Goal: Check status: Check status

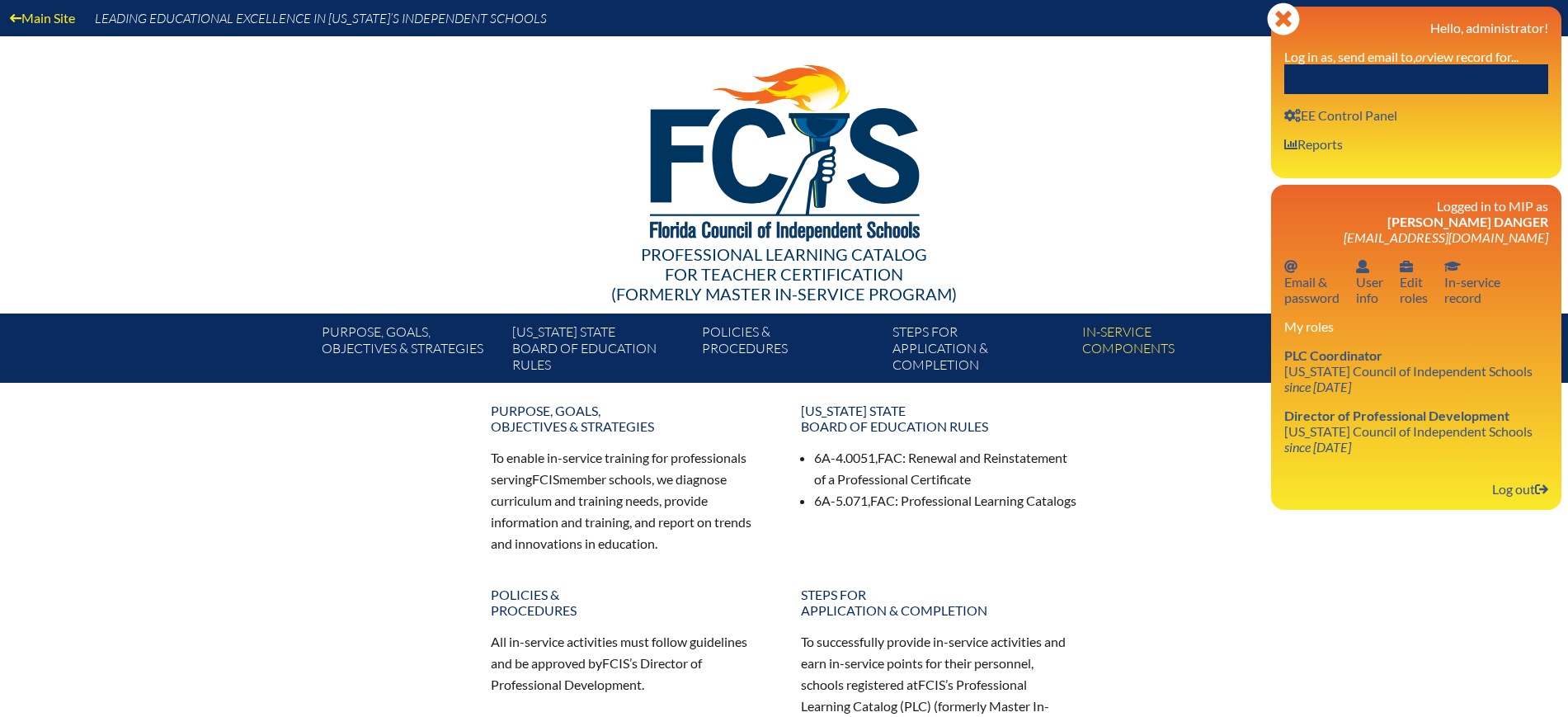
click at [1457, 87] on input "text" at bounding box center [1416, 79] width 264 height 30
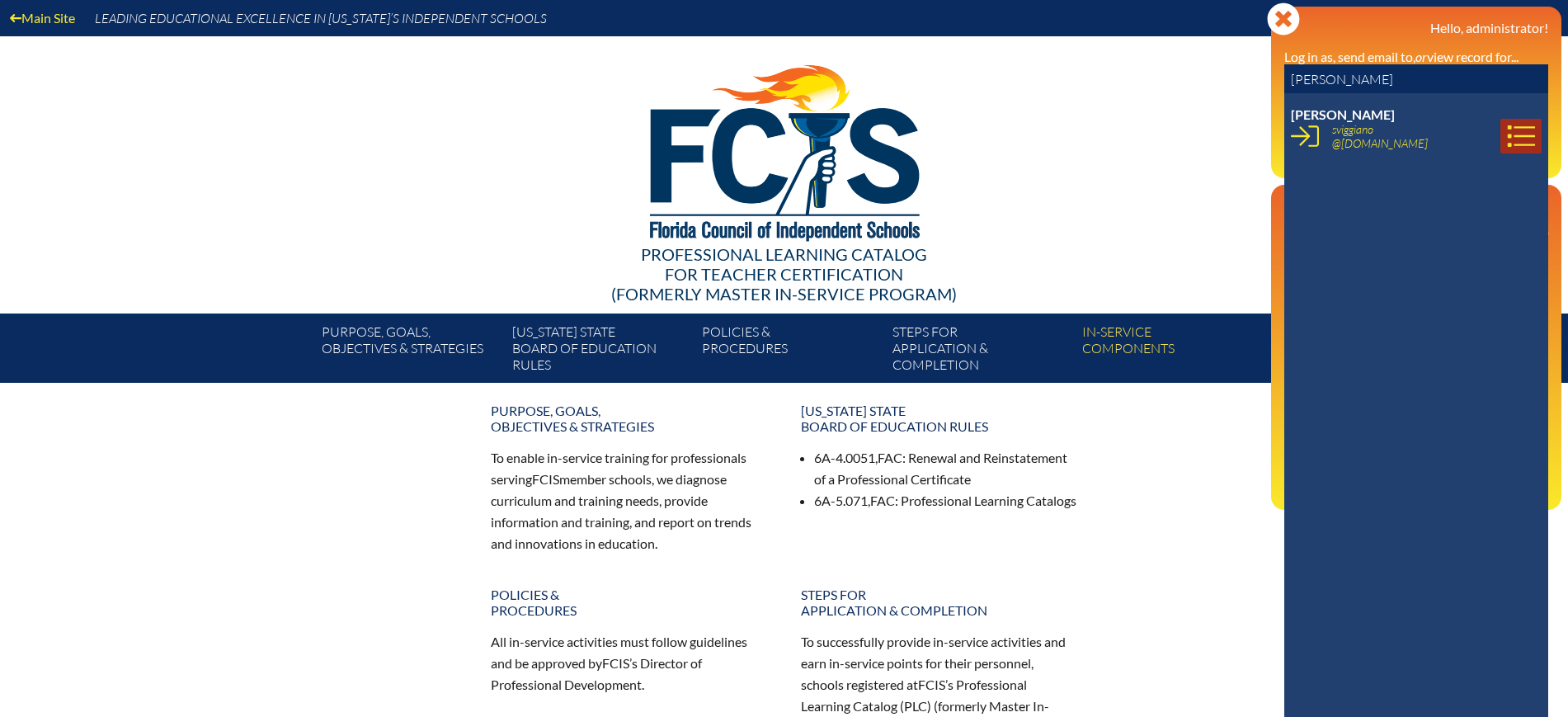
type input "[PERSON_NAME]"
click at [1508, 136] on icon at bounding box center [1522, 135] width 27 height 21
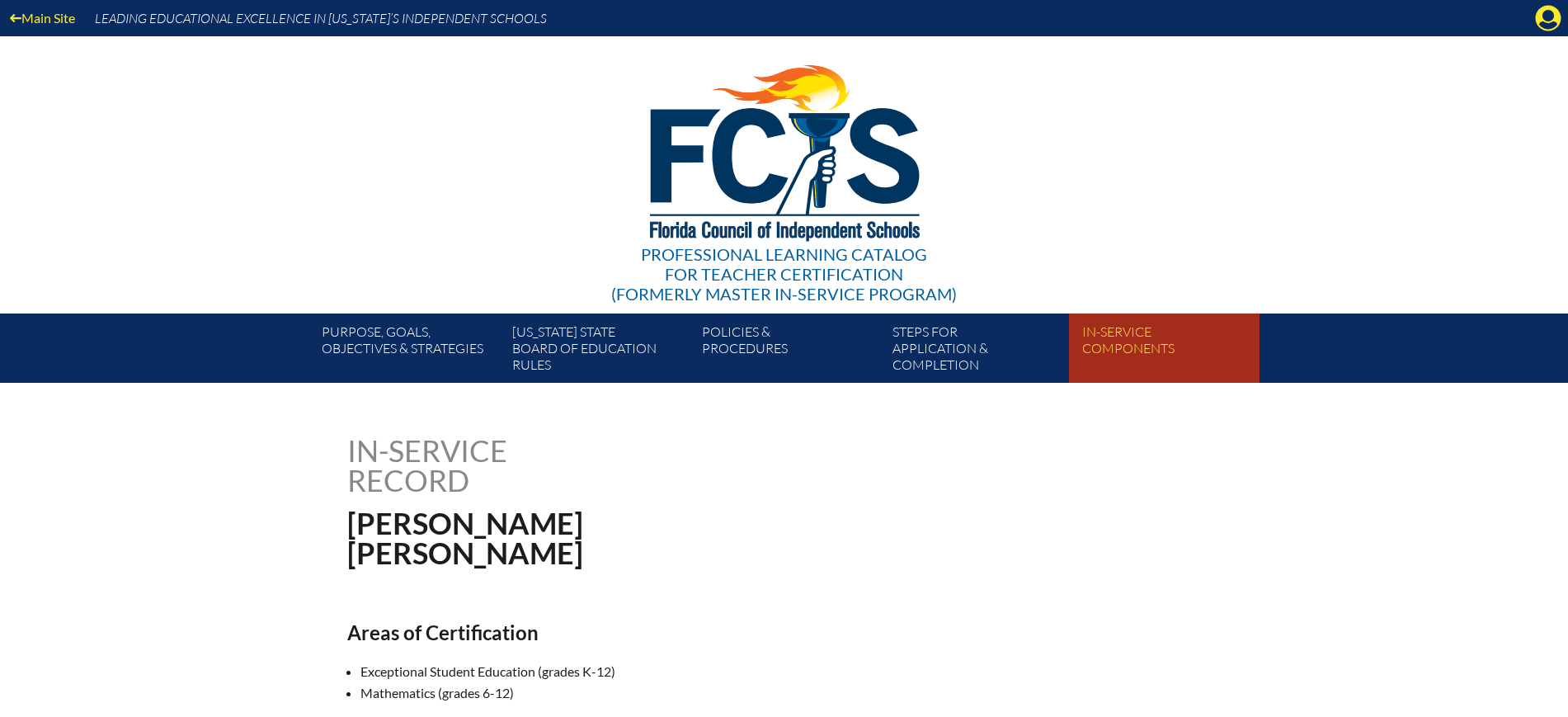
click at [1136, 333] on link "In-service components" at bounding box center [1170, 351] width 190 height 62
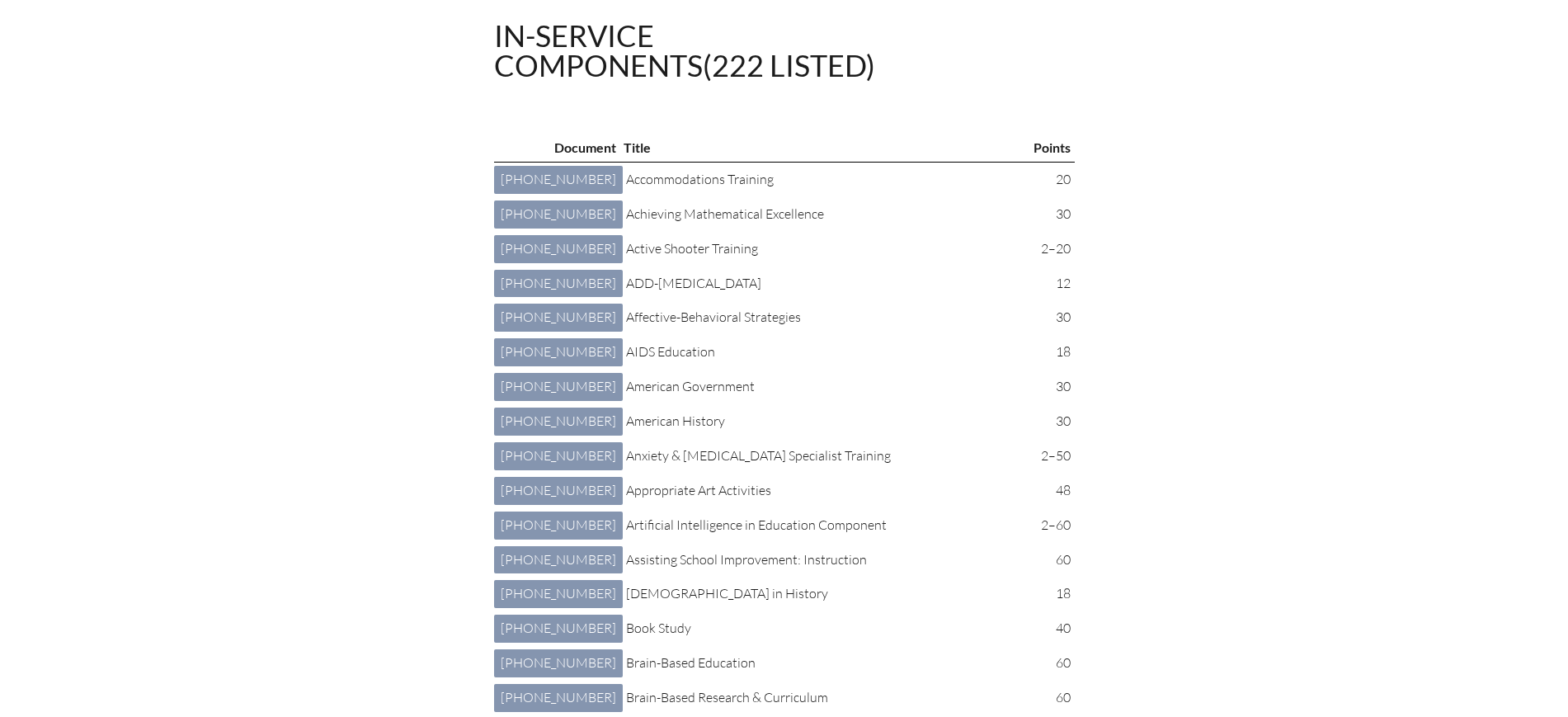
scroll to position [309, 0]
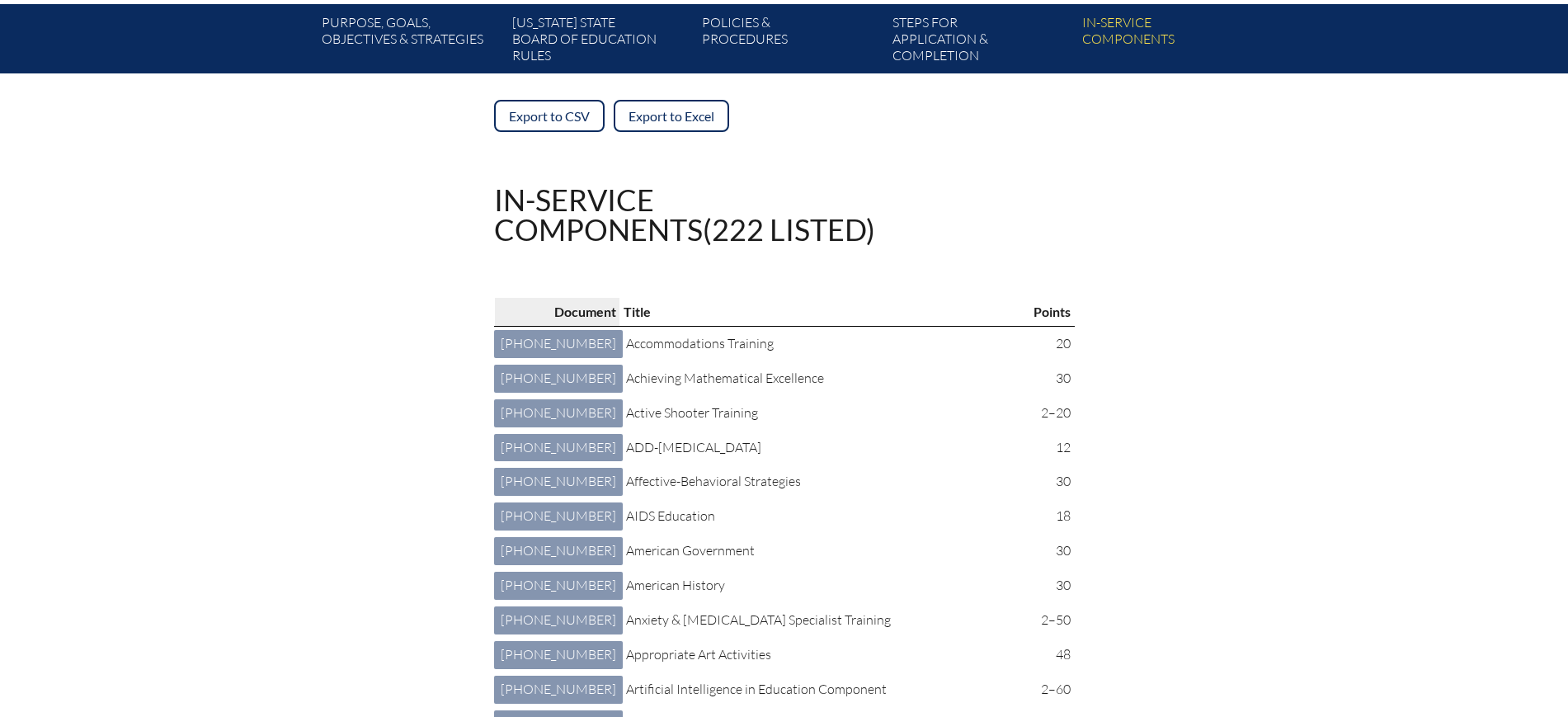
click at [536, 313] on p "Document" at bounding box center [558, 311] width 118 height 21
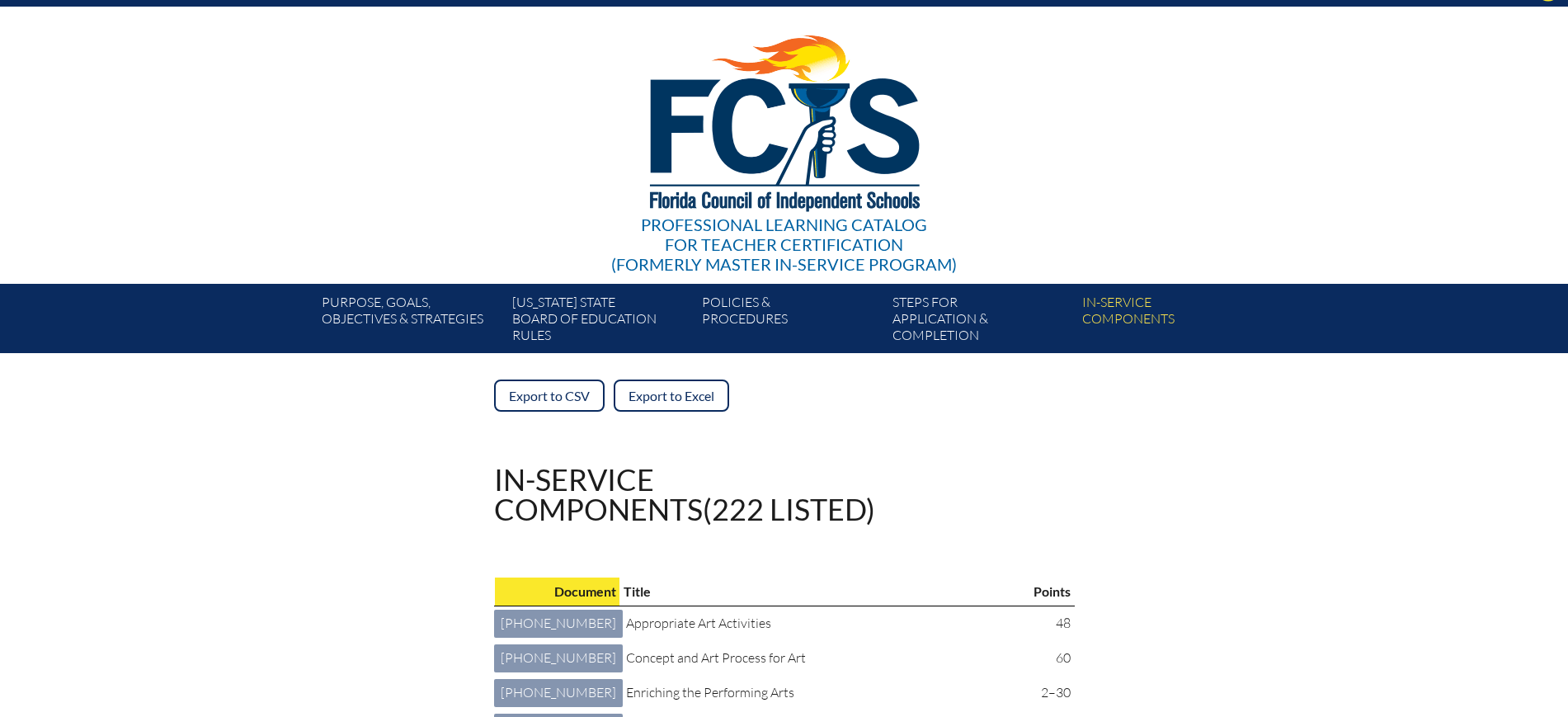
scroll to position [0, 0]
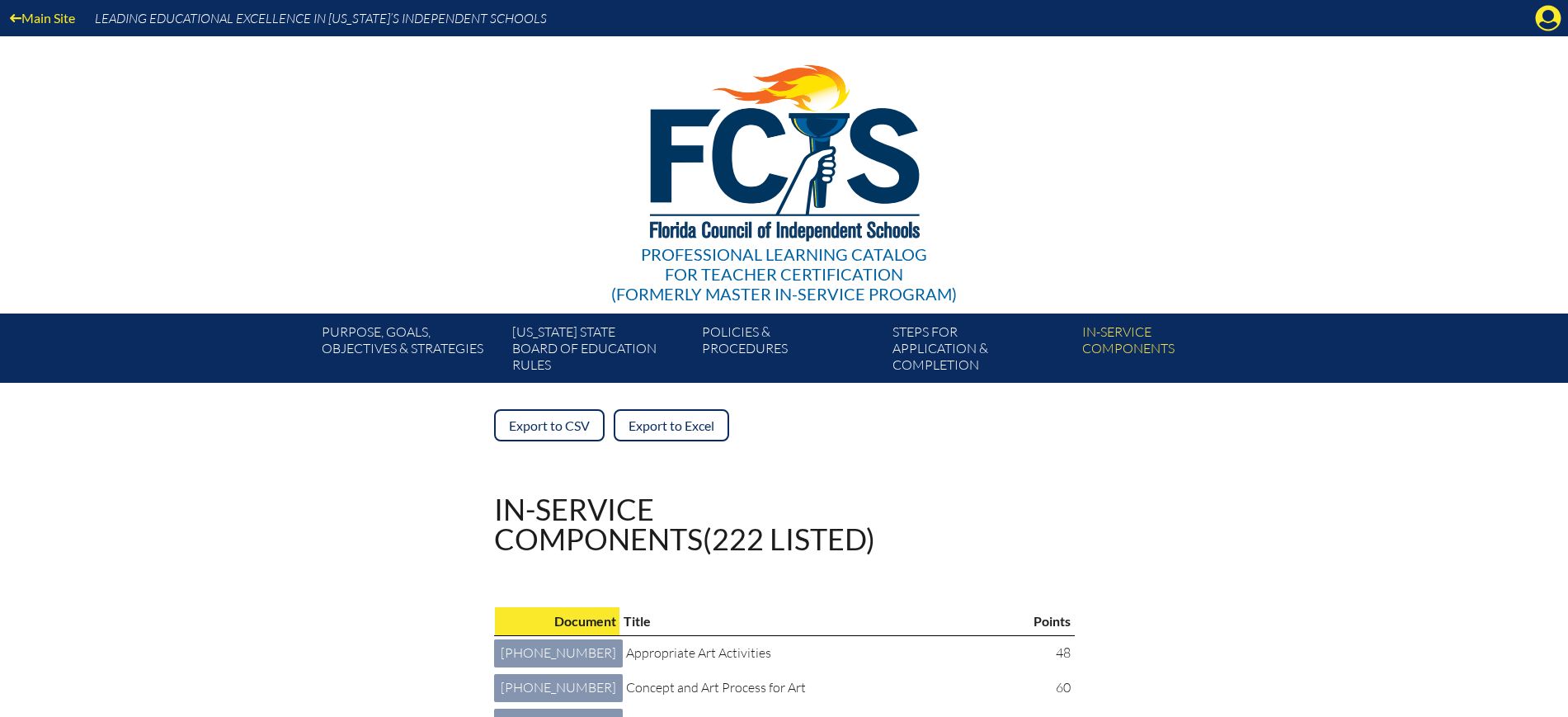
drag, startPoint x: 1549, startPoint y: 16, endPoint x: 1510, endPoint y: 39, distance: 45.3
click at [1549, 14] on icon "Manage Account" at bounding box center [1548, 18] width 26 height 26
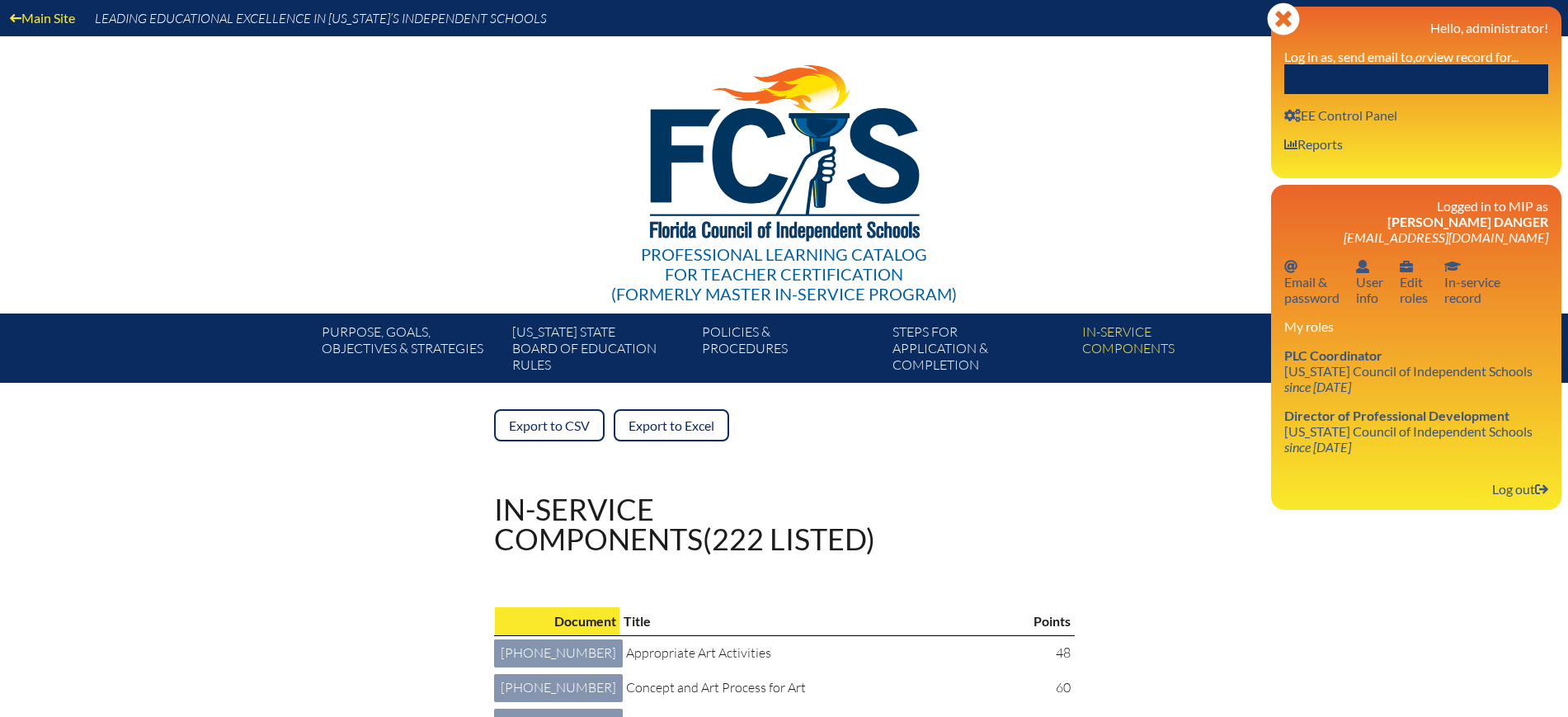
click at [1470, 79] on input "text" at bounding box center [1416, 79] width 264 height 30
paste input "[PERSON_NAME]"
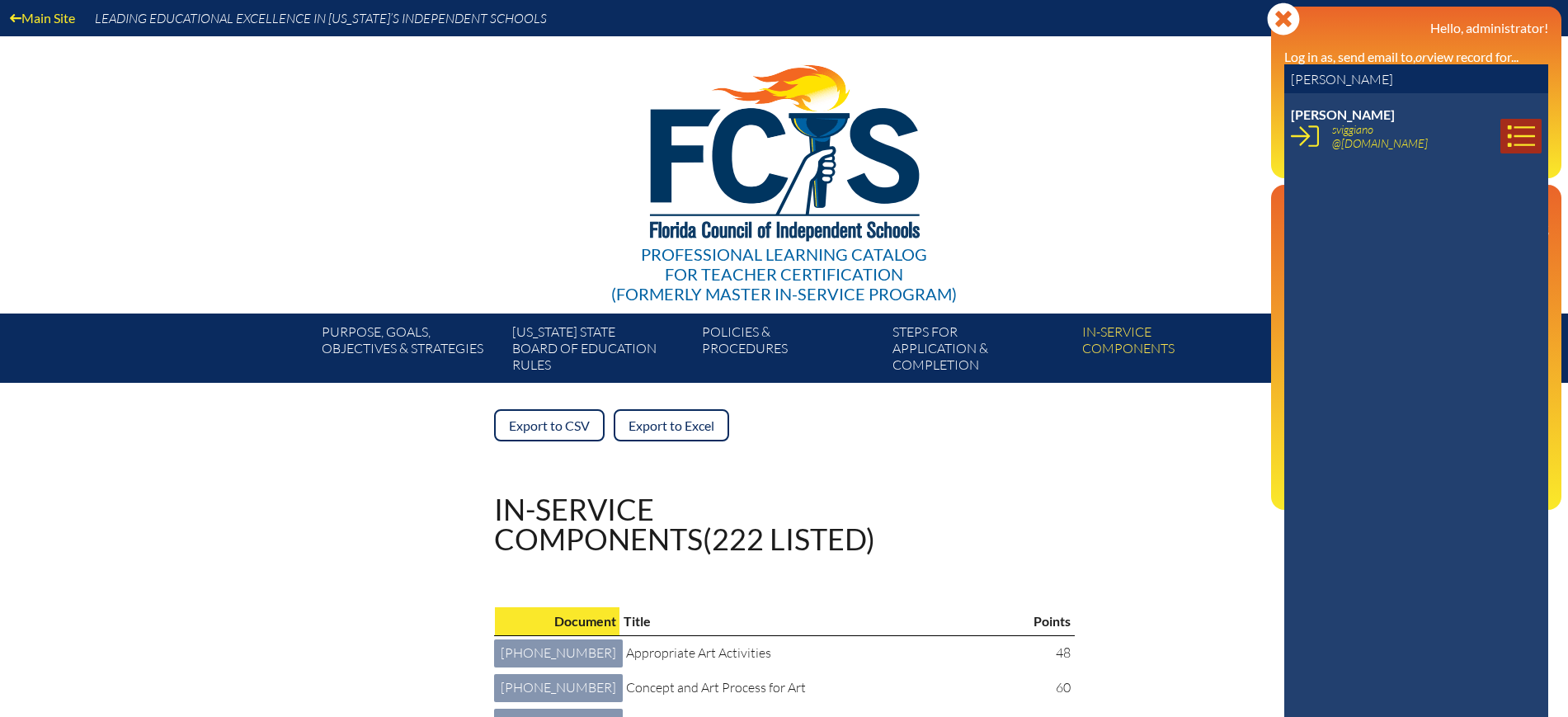
type input "[PERSON_NAME]"
click at [1507, 133] on icon at bounding box center [1521, 136] width 28 height 28
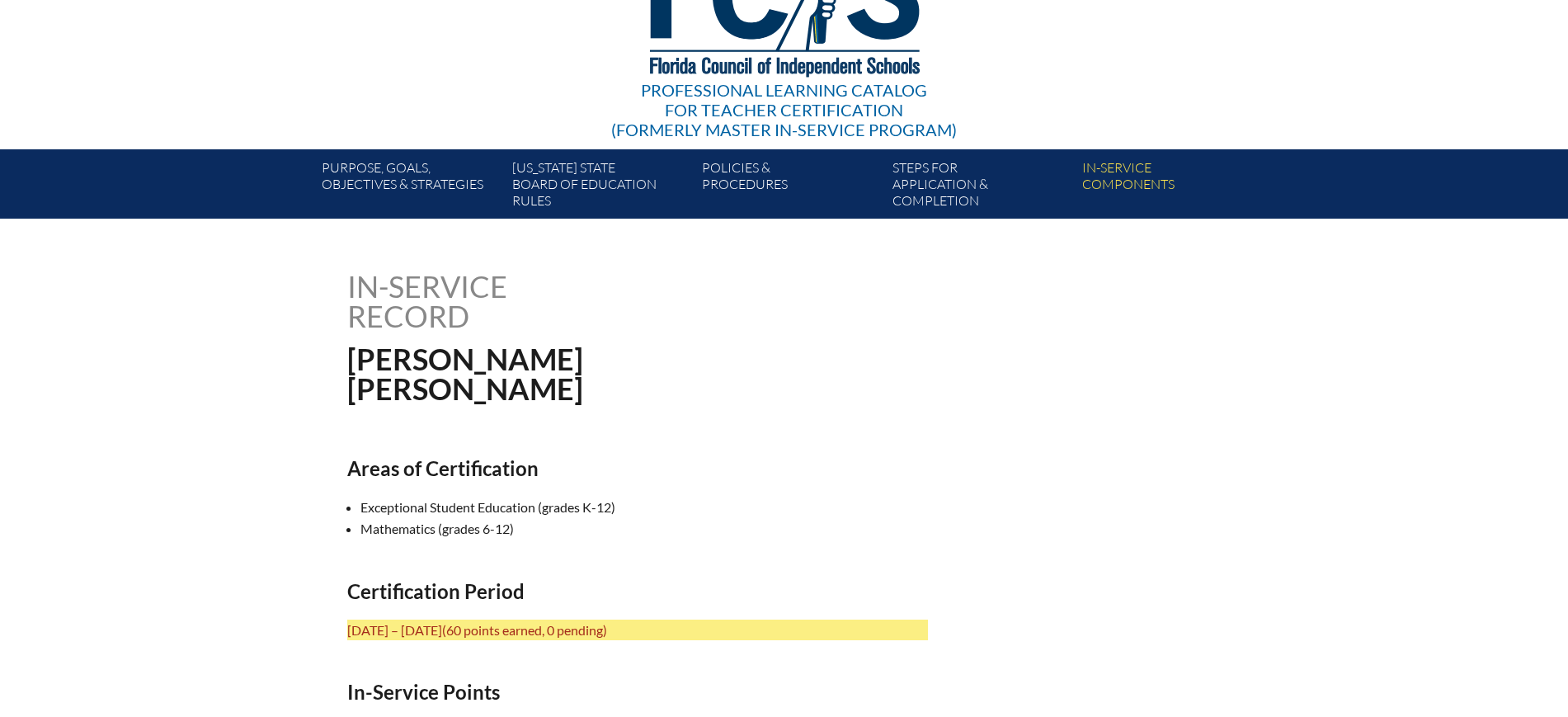
scroll to position [515, 0]
